Goal: Task Accomplishment & Management: Complete application form

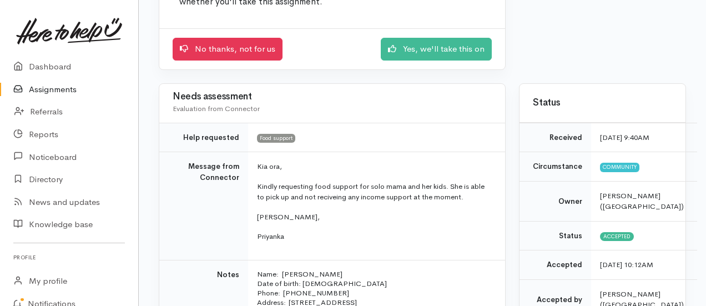
scroll to position [333, 0]
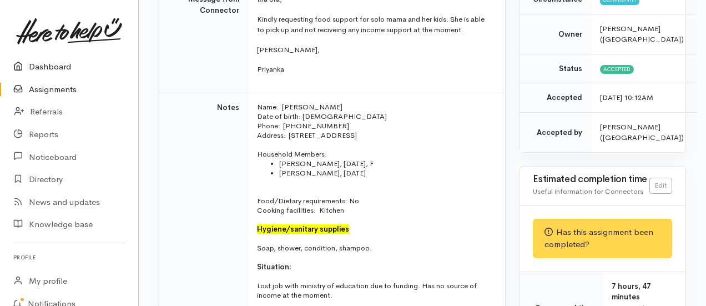
click at [40, 55] on link "Dashboard" at bounding box center [69, 66] width 138 height 23
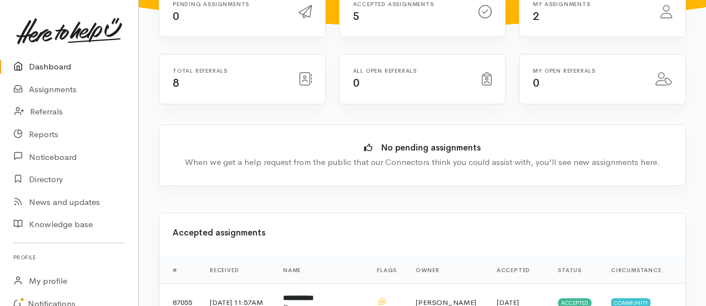
scroll to position [166, 0]
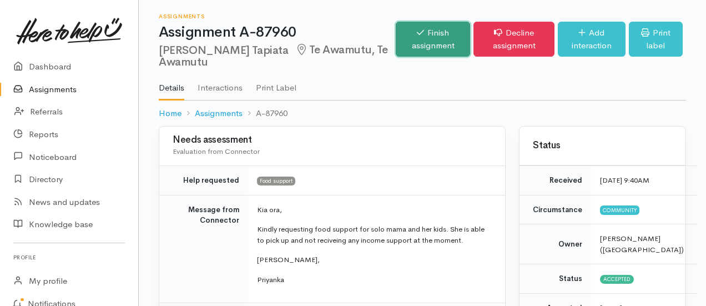
click at [462, 26] on link "Finish assignment" at bounding box center [433, 39] width 75 height 35
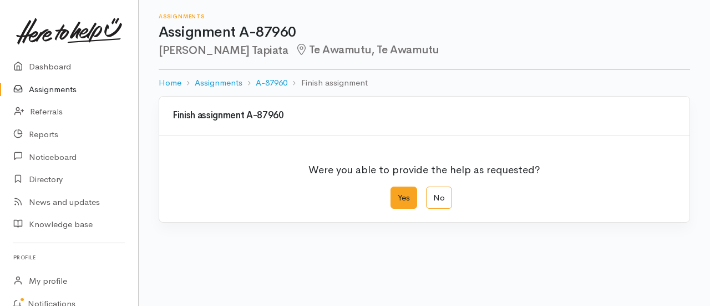
click at [412, 186] on label "Yes" at bounding box center [404, 197] width 27 height 23
click at [398, 186] on input "Yes" at bounding box center [394, 189] width 7 height 7
radio input "true"
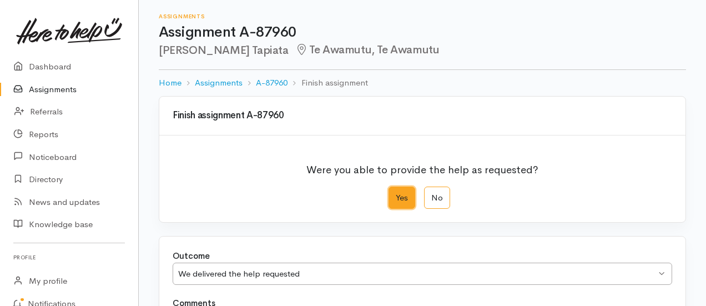
scroll to position [95, 0]
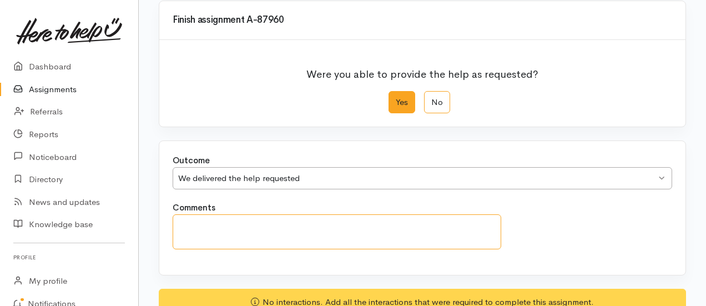
click at [341, 214] on textarea "Comments" at bounding box center [337, 231] width 329 height 35
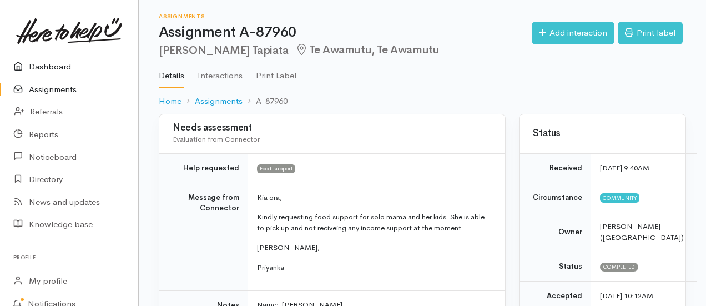
click at [37, 55] on link "Dashboard" at bounding box center [69, 66] width 138 height 23
